Goal: Find specific page/section: Find specific page/section

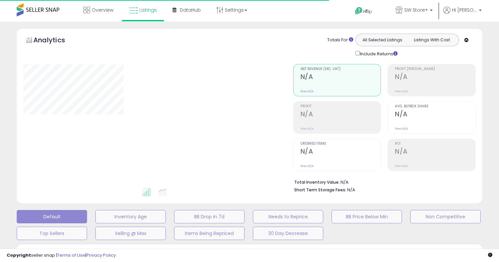
type input "**********"
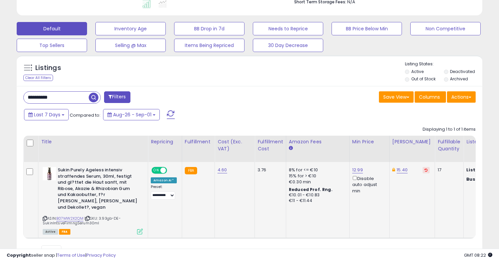
scroll to position [210, 0]
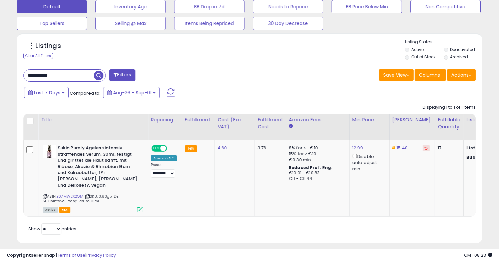
click at [79, 76] on input "**********" at bounding box center [59, 76] width 70 height 12
click at [79, 76] on input "**********" at bounding box center [78, 76] width 109 height 12
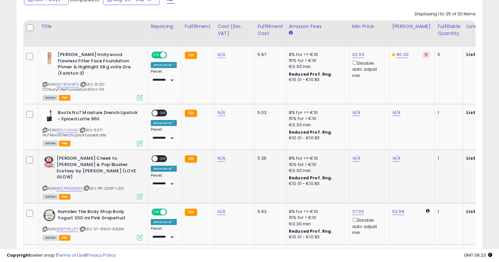
scroll to position [308, 0]
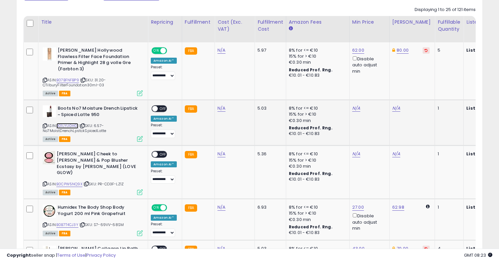
click at [70, 126] on link "B01LYU0HGI" at bounding box center [67, 126] width 22 height 6
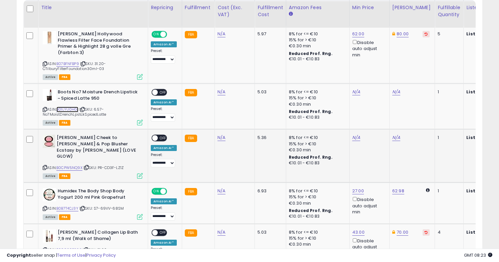
scroll to position [323, 0]
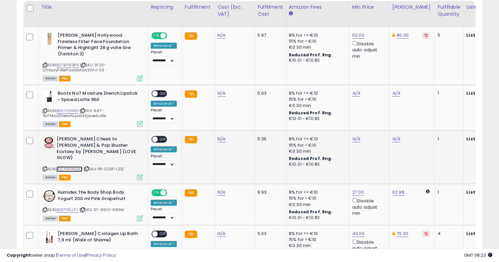
click at [71, 166] on link "B0CPW5NQ9X" at bounding box center [69, 169] width 26 height 6
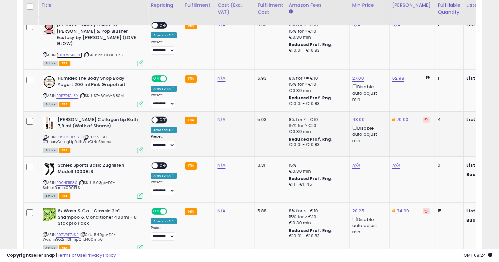
scroll to position [438, 0]
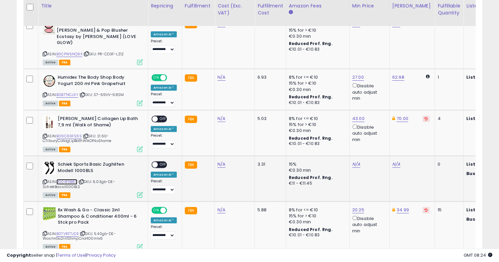
click at [68, 179] on link "B004F1IB8S" at bounding box center [66, 182] width 21 height 6
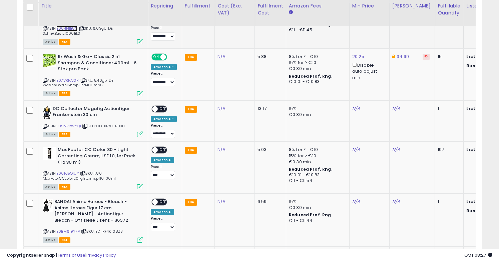
scroll to position [593, 0]
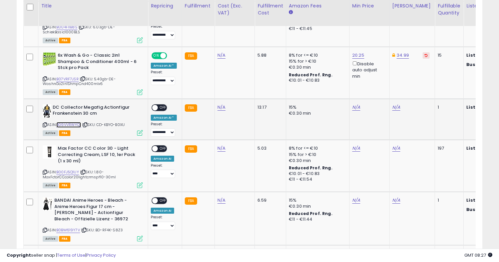
click at [62, 122] on link "B09VVRWYQ1" at bounding box center [68, 125] width 25 height 6
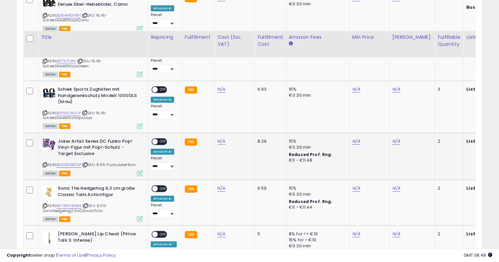
scroll to position [847, 0]
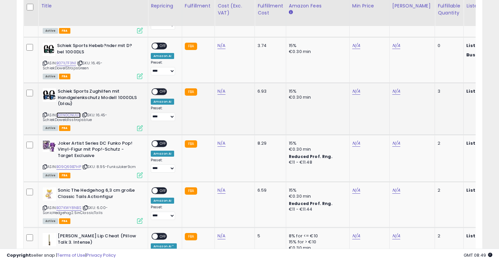
click at [68, 112] on link "B01N0CNUUP" at bounding box center [68, 115] width 24 height 6
click at [75, 164] on link "B09Q69B7HP" at bounding box center [68, 167] width 25 height 6
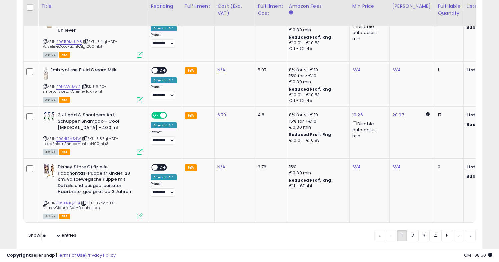
scroll to position [1420, 0]
click at [63, 200] on link "B09KNTQ3S4" at bounding box center [68, 203] width 24 height 6
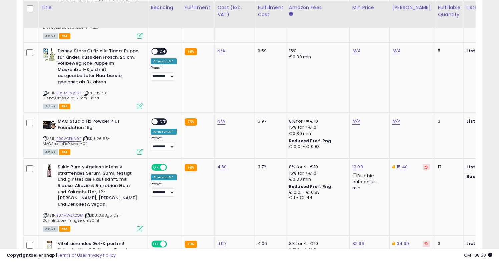
scroll to position [1140, 0]
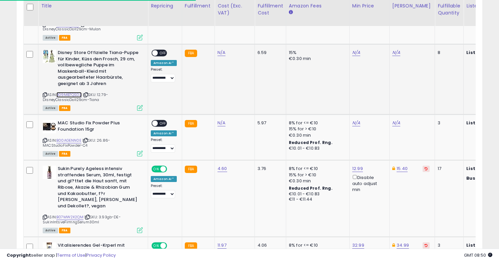
click at [77, 92] on link "B09MB7QSDZ" at bounding box center [68, 95] width 25 height 6
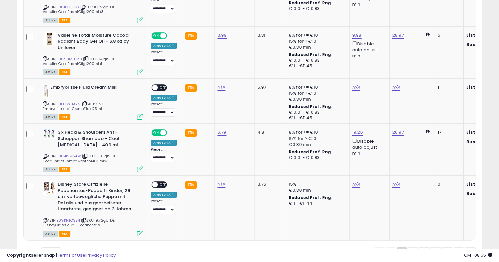
scroll to position [1412, 0]
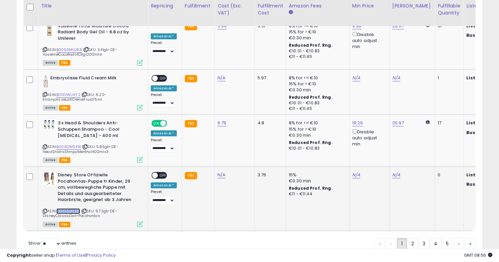
copy link "B09KNTQ3S4"
click at [256, 200] on td "3.76" at bounding box center [270, 199] width 31 height 64
click at [352, 172] on link "N/A" at bounding box center [356, 175] width 8 height 7
type input "*****"
click at [381, 137] on button "submit" at bounding box center [374, 139] width 11 height 10
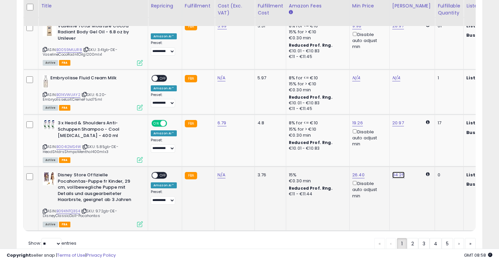
click at [397, 172] on link "34.25" at bounding box center [398, 175] width 12 height 7
type input "*"
type input "**"
click at [419, 141] on icon "submit" at bounding box center [417, 139] width 4 height 4
click at [156, 173] on span at bounding box center [155, 176] width 6 height 6
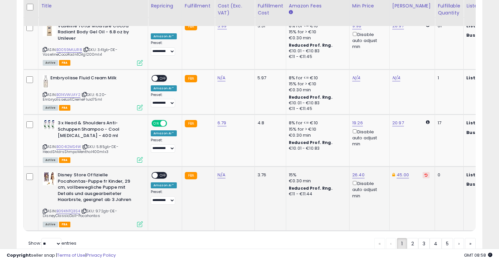
click at [155, 173] on span at bounding box center [155, 176] width 6 height 6
click at [72, 92] on link "B01KVWUAY2" at bounding box center [68, 95] width 24 height 6
